Goal: Check status

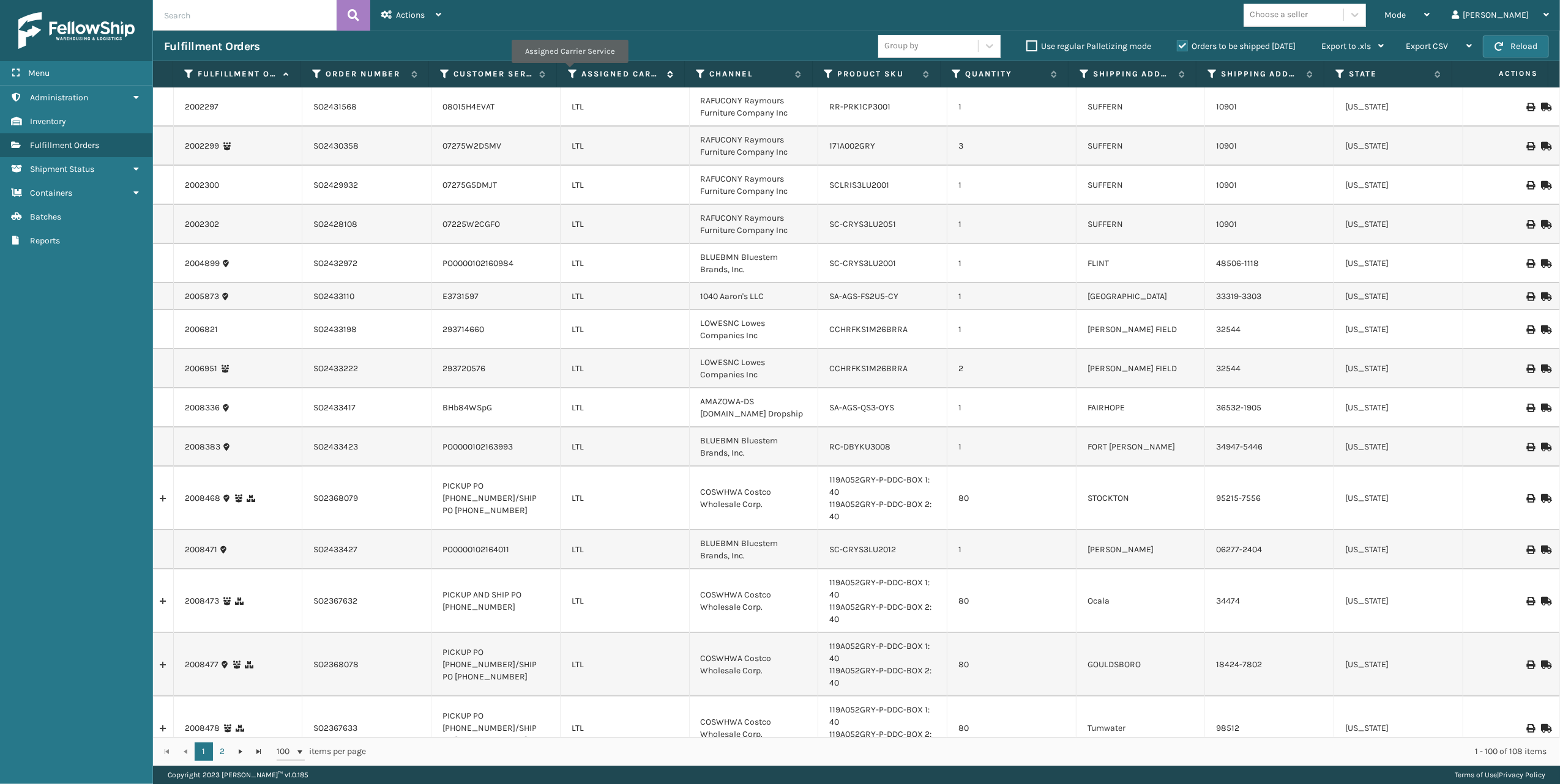
click at [569, 72] on icon at bounding box center [572, 74] width 10 height 11
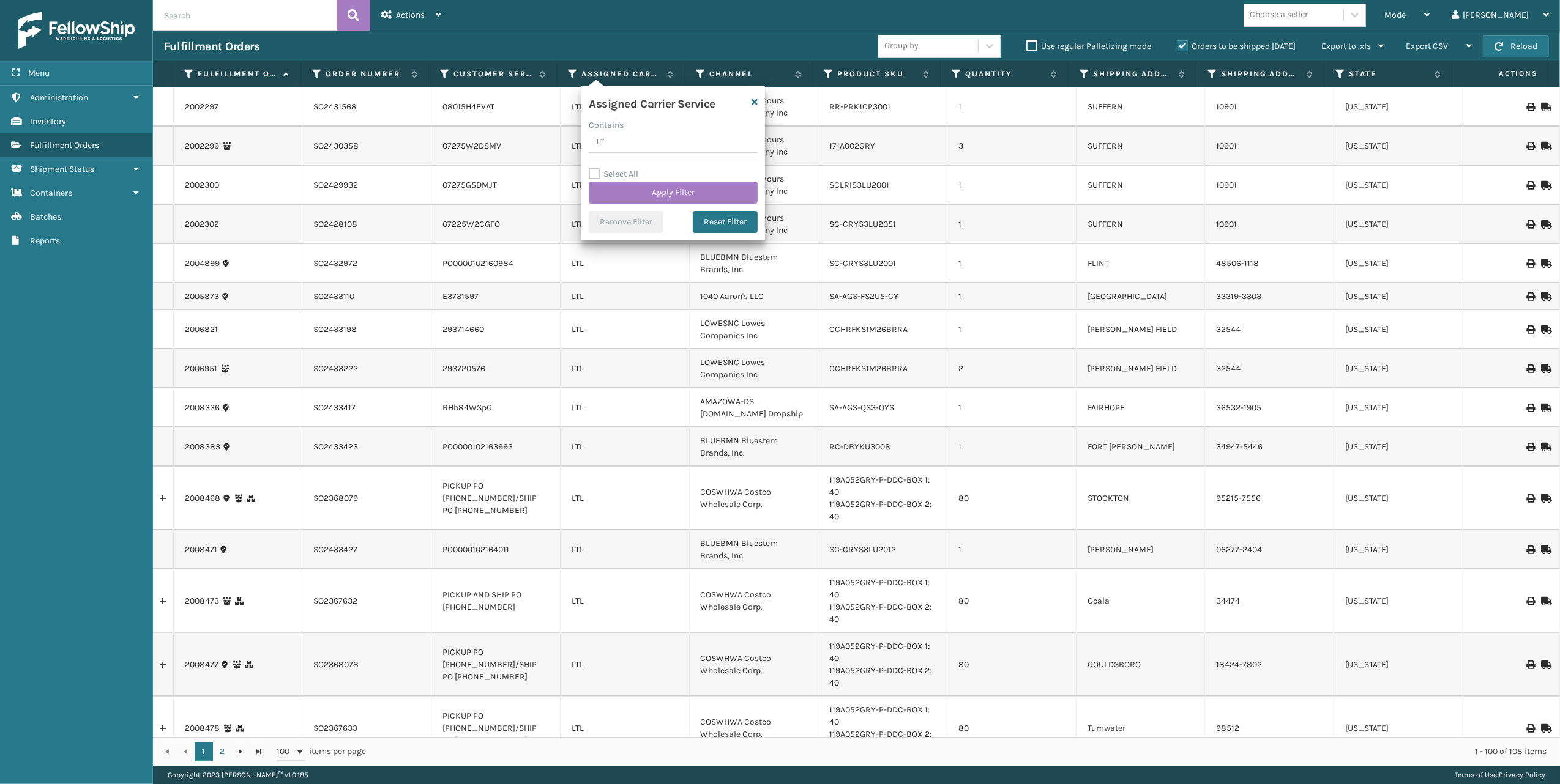
type input "LTL"
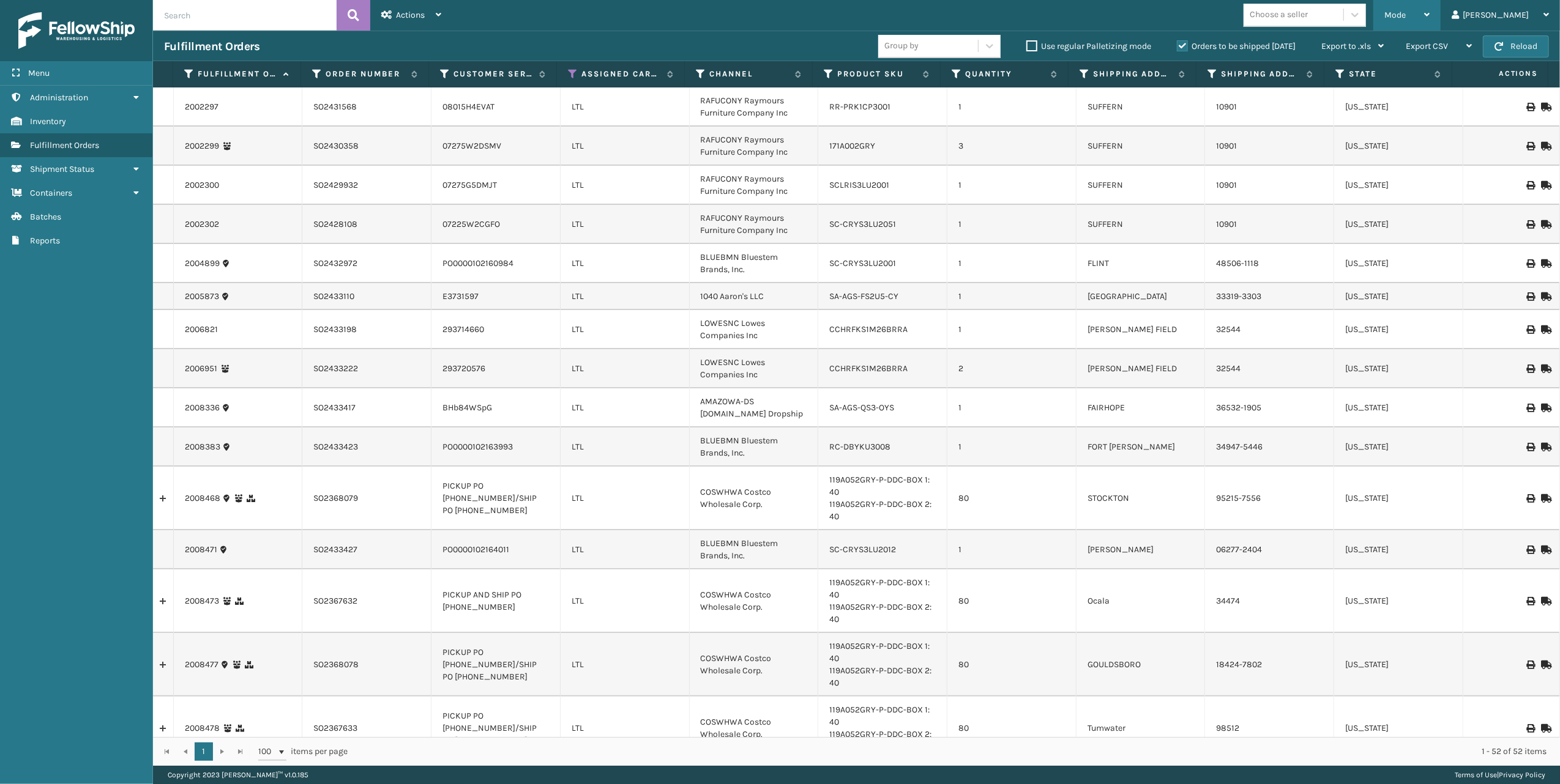
click at [1429, 15] on icon at bounding box center [1426, 15] width 5 height 9
click at [1391, 81] on li "Picking Mode" at bounding box center [1358, 80] width 164 height 33
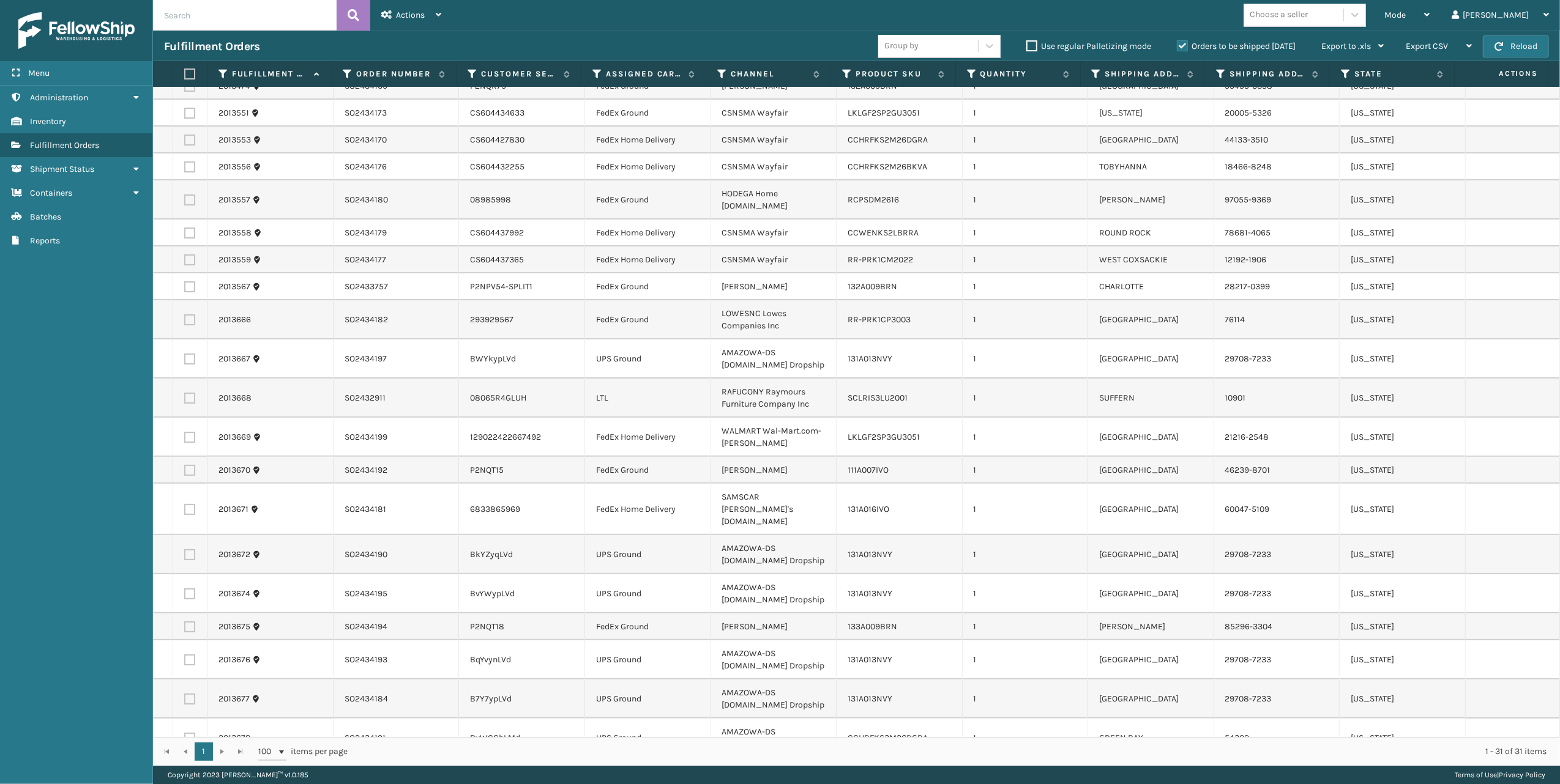
scroll to position [54, 0]
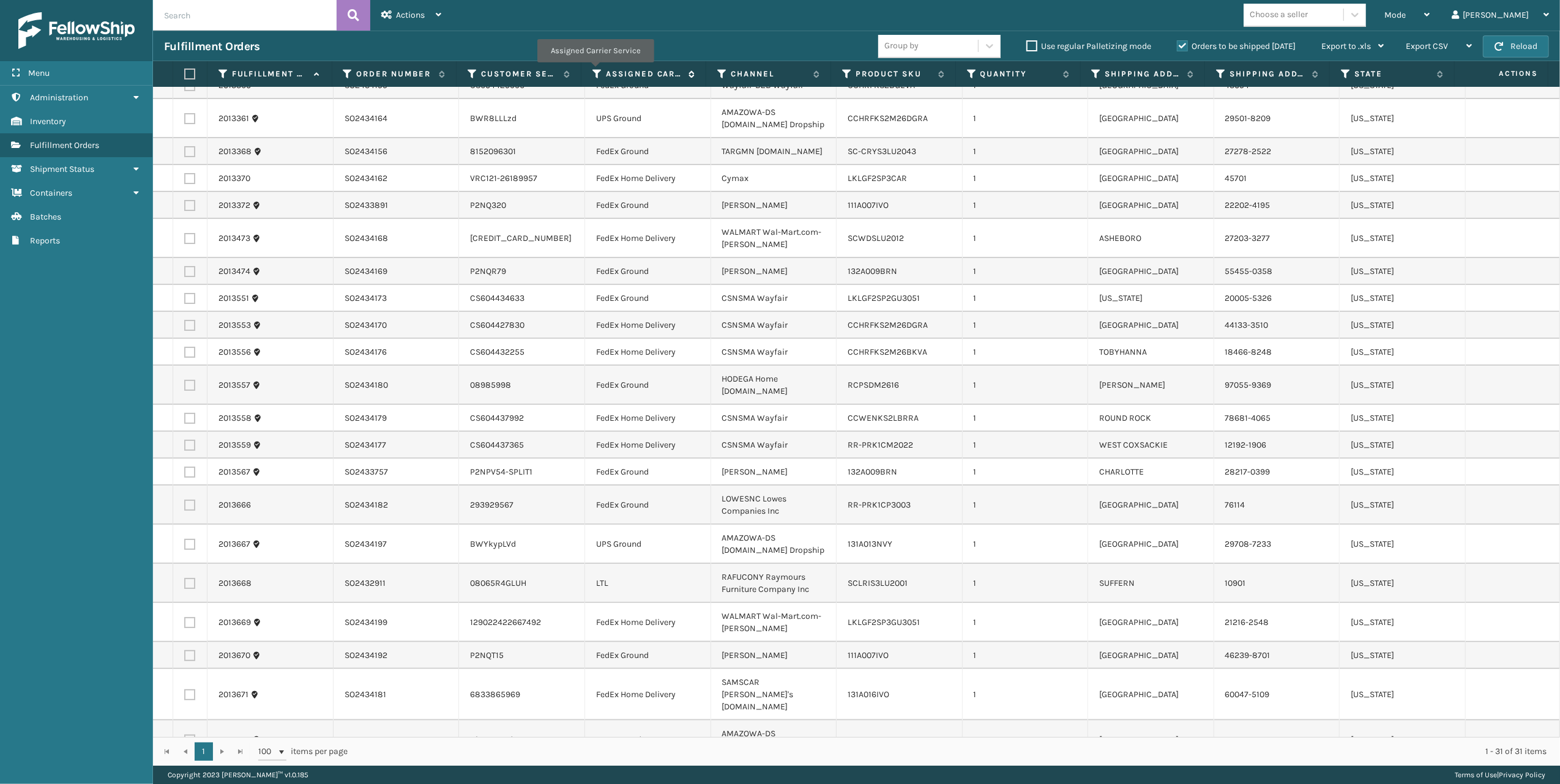
click at [595, 71] on icon at bounding box center [597, 74] width 10 height 11
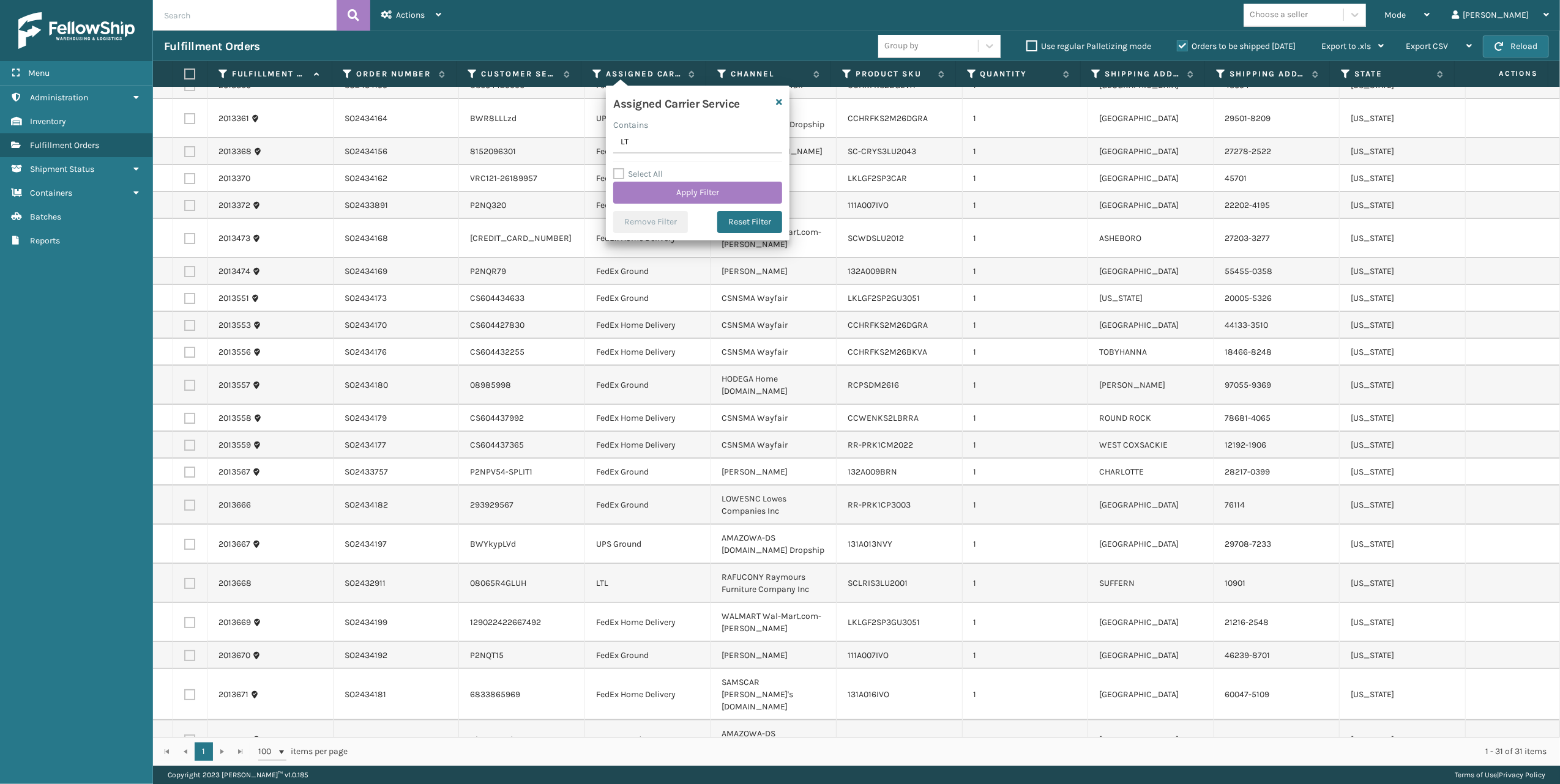
type input "LTL"
